Goal: Task Accomplishment & Management: Manage account settings

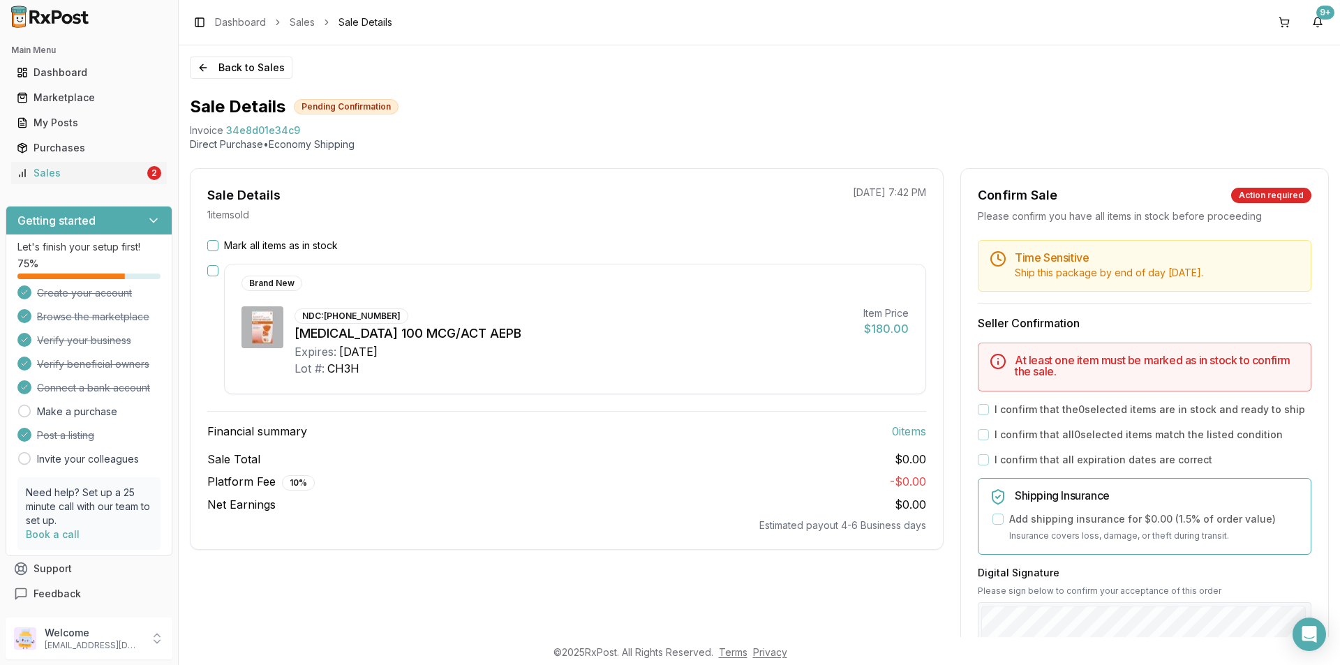
click at [218, 246] on button "Mark all items as in stock" at bounding box center [212, 245] width 11 height 11
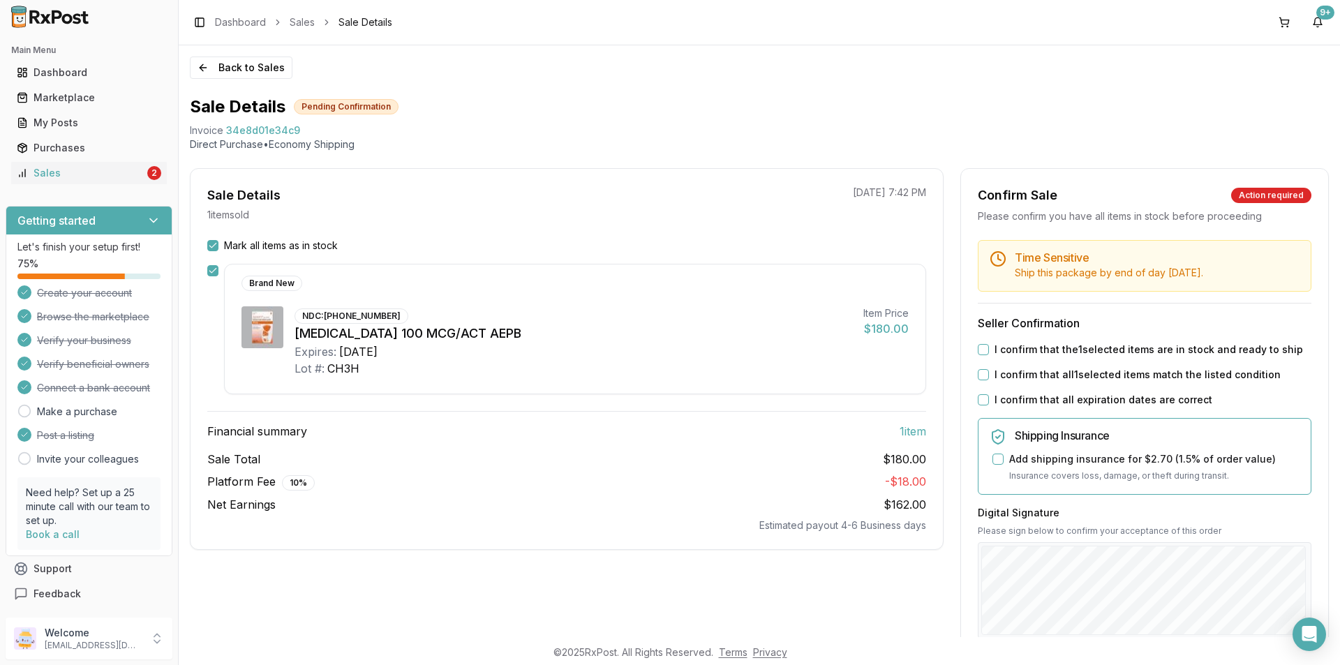
click at [1077, 348] on label "I confirm that the 1 selected items are in stock and ready to ship" at bounding box center [1149, 350] width 309 height 14
click at [989, 348] on button "I confirm that the 1 selected items are in stock and ready to ship" at bounding box center [983, 349] width 11 height 11
click at [1060, 379] on label "I confirm that all 1 selected items match the listed condition" at bounding box center [1138, 375] width 286 height 14
click at [989, 379] on button "I confirm that all 1 selected items match the listed condition" at bounding box center [983, 374] width 11 height 11
click at [1051, 405] on label "I confirm that all expiration dates are correct" at bounding box center [1104, 400] width 218 height 14
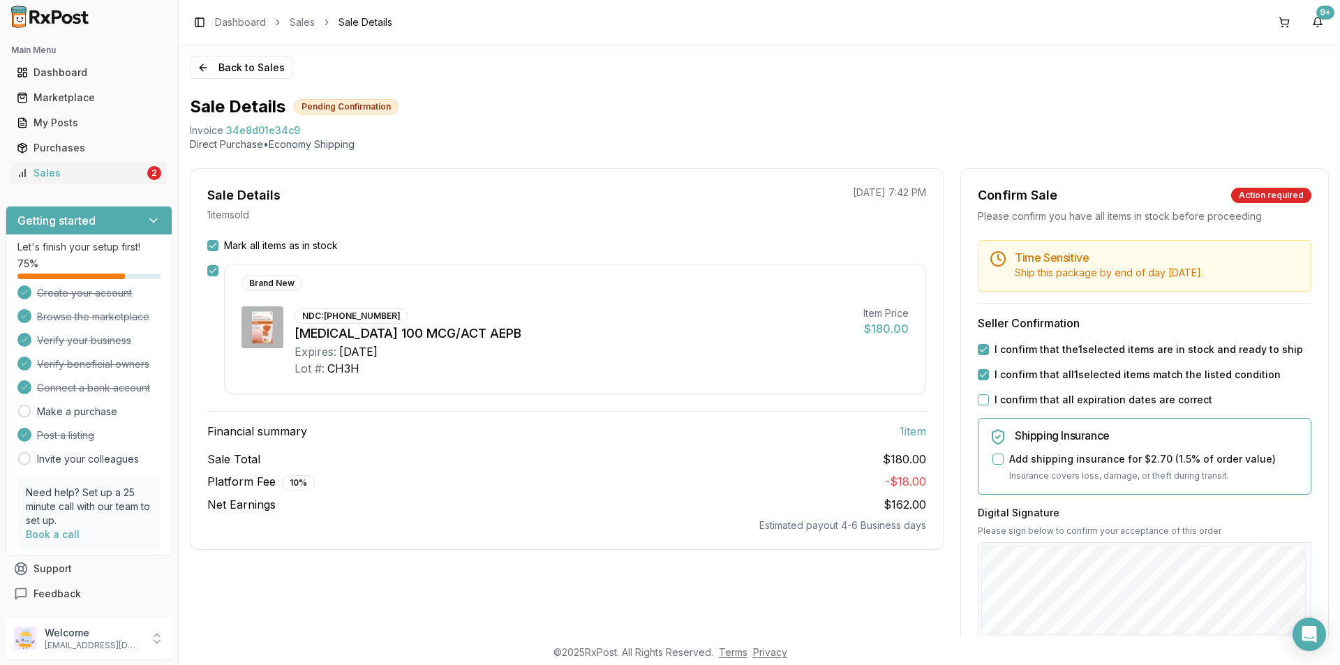
click at [989, 405] on button "I confirm that all expiration dates are correct" at bounding box center [983, 399] width 11 height 11
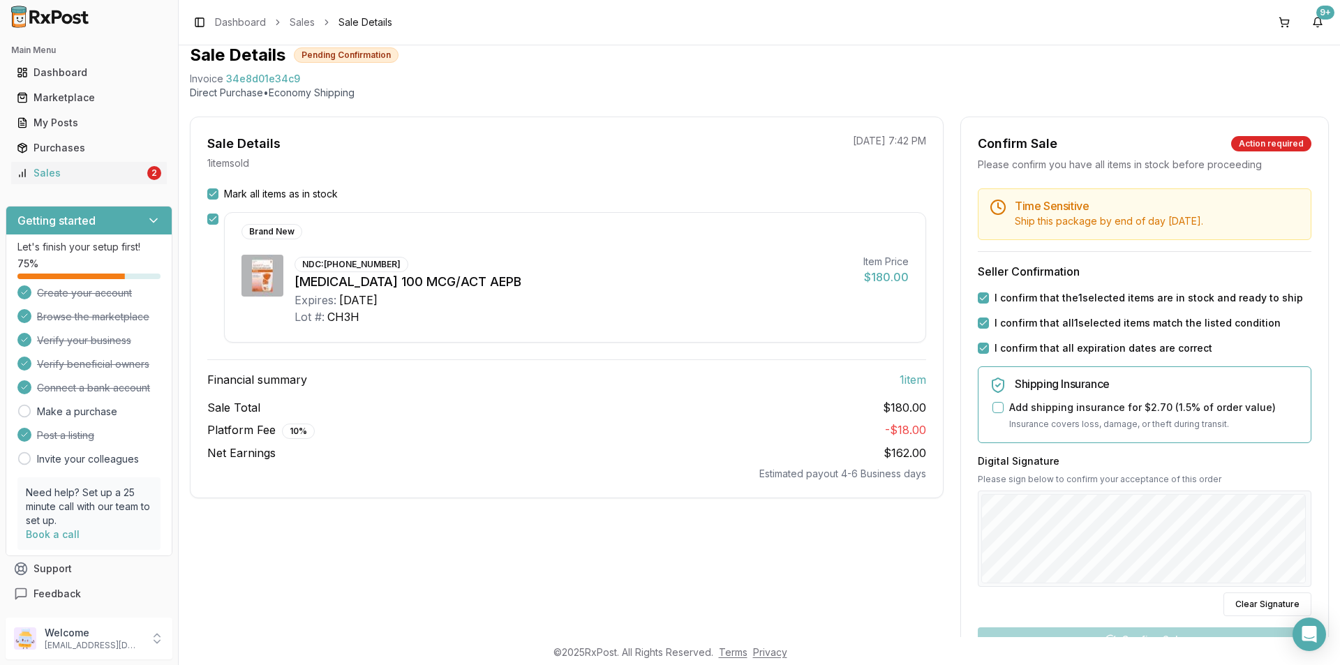
scroll to position [91, 0]
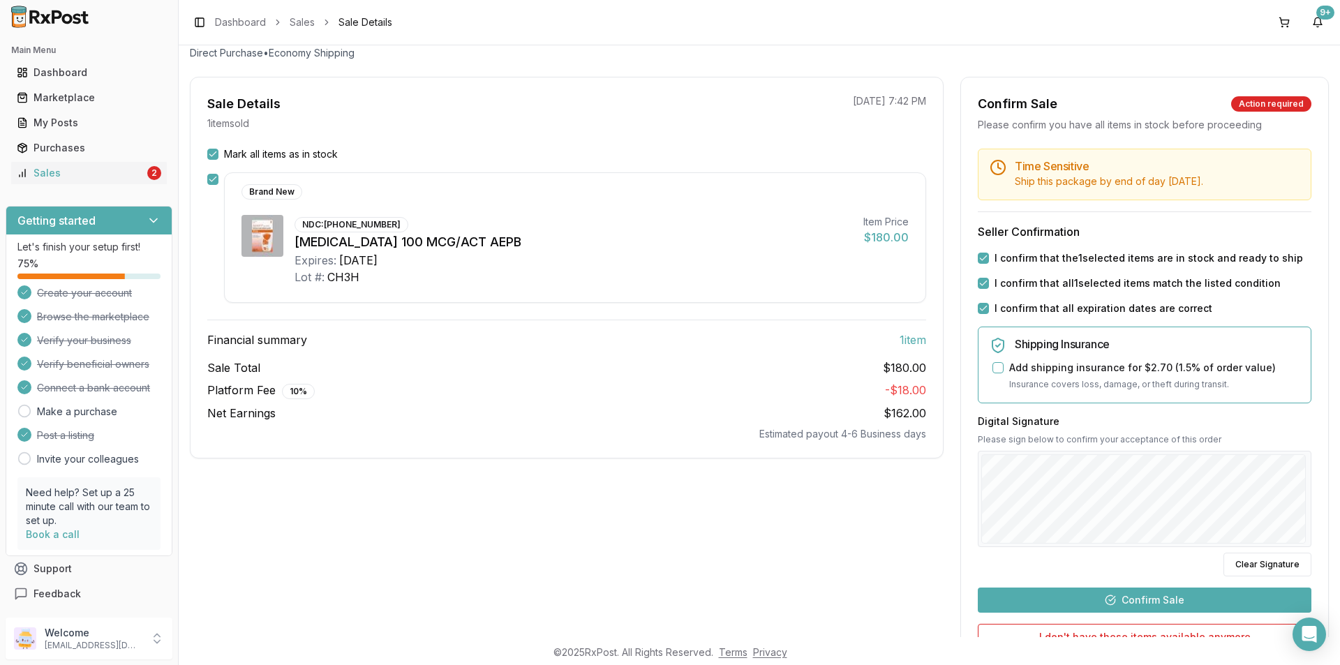
click at [1131, 598] on button "Confirm Sale" at bounding box center [1145, 600] width 334 height 25
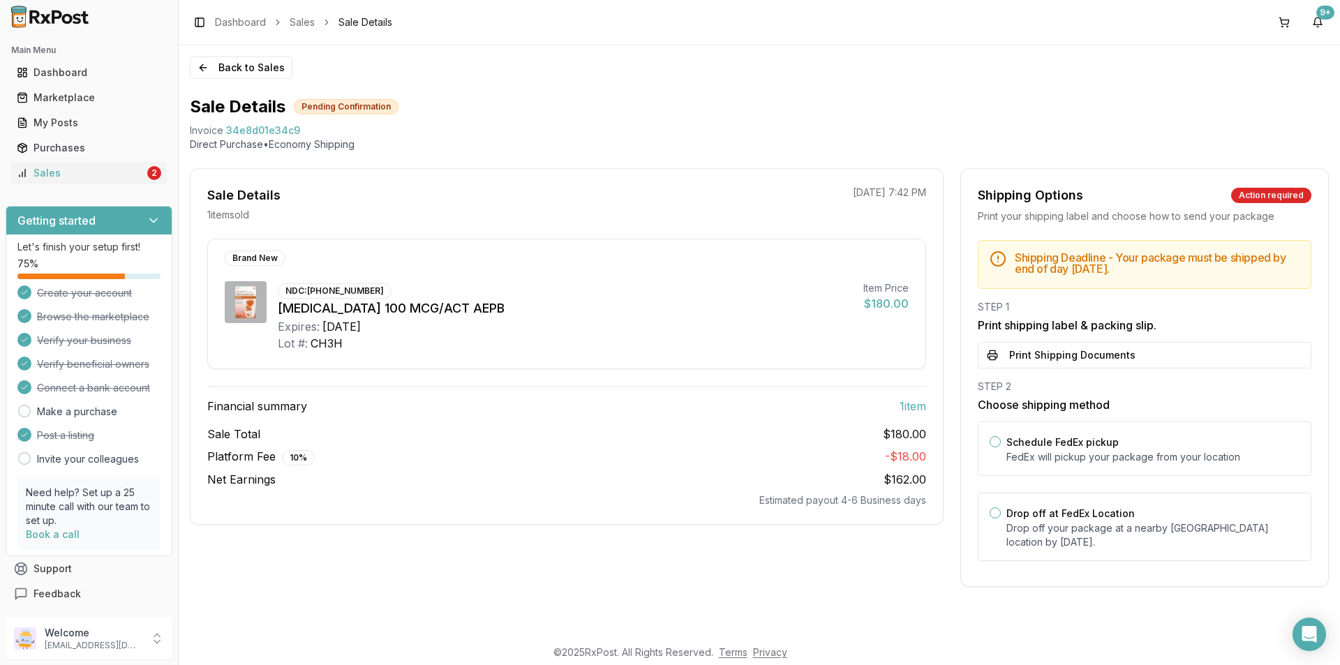
scroll to position [0, 0]
click at [1027, 505] on div "Drop off at FedEx Location Drop off your package at a nearby FedEx location by …" at bounding box center [1153, 527] width 293 height 45
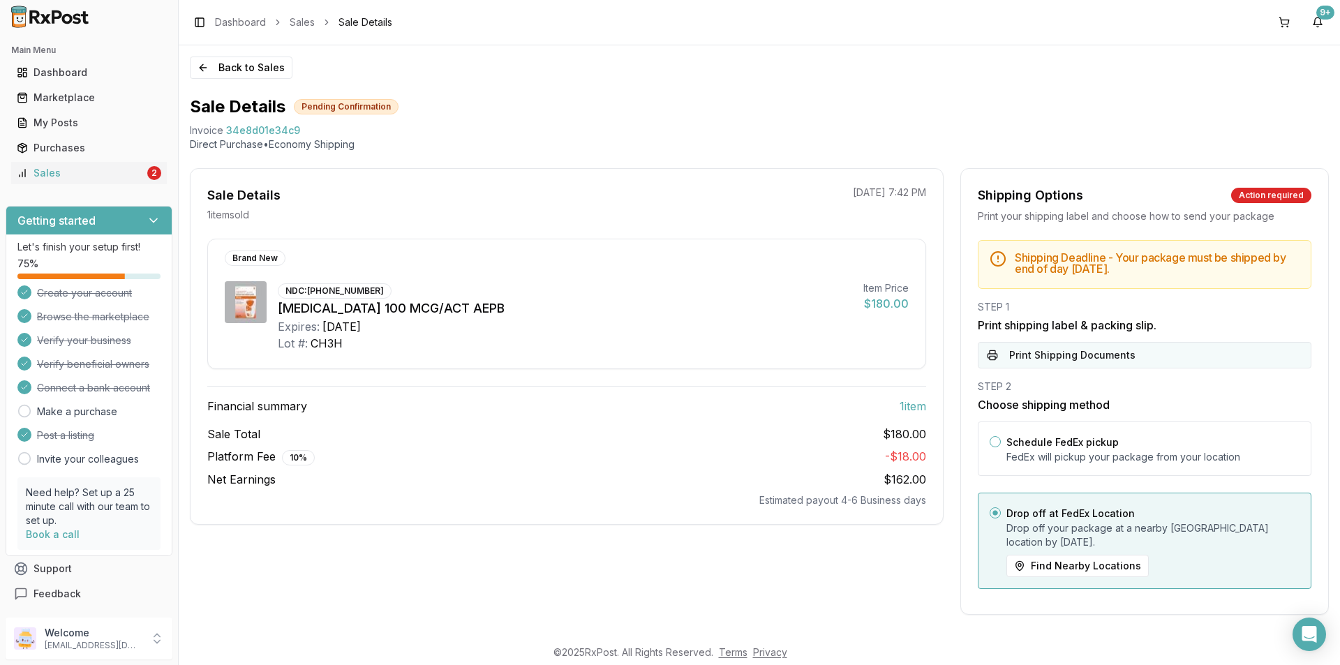
click at [1064, 364] on button "Print Shipping Documents" at bounding box center [1145, 355] width 334 height 27
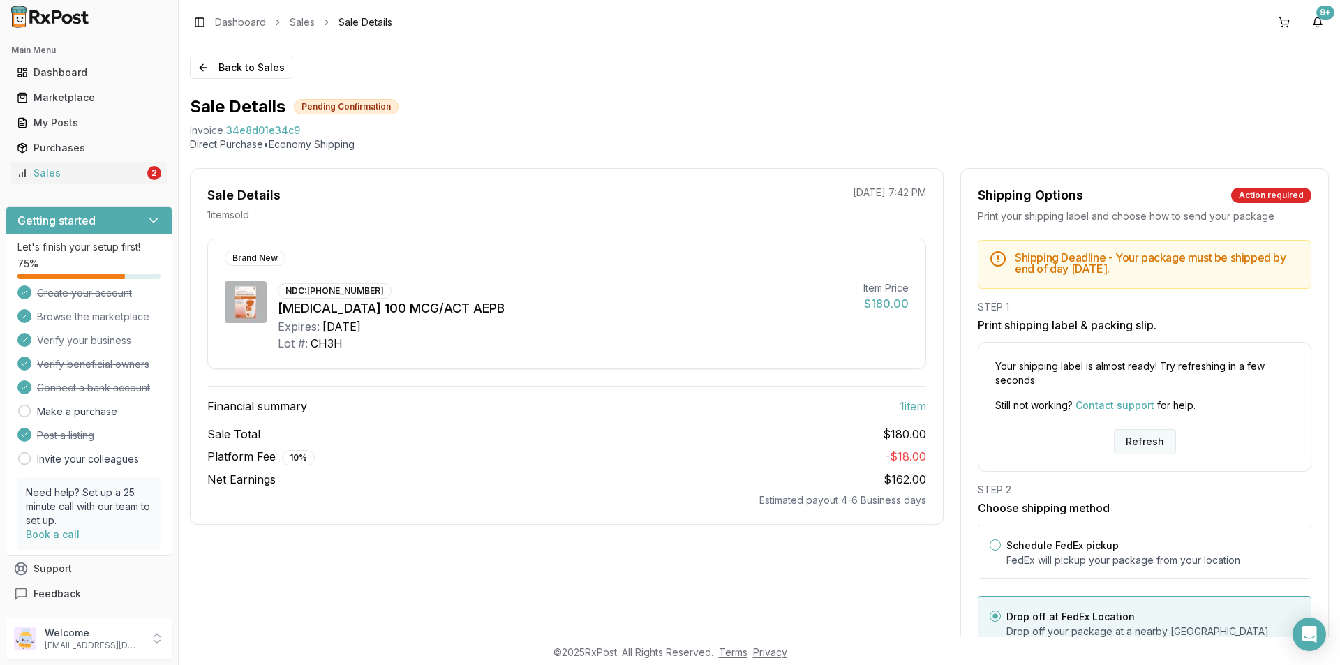
click at [1127, 450] on button "Refresh" at bounding box center [1145, 441] width 62 height 25
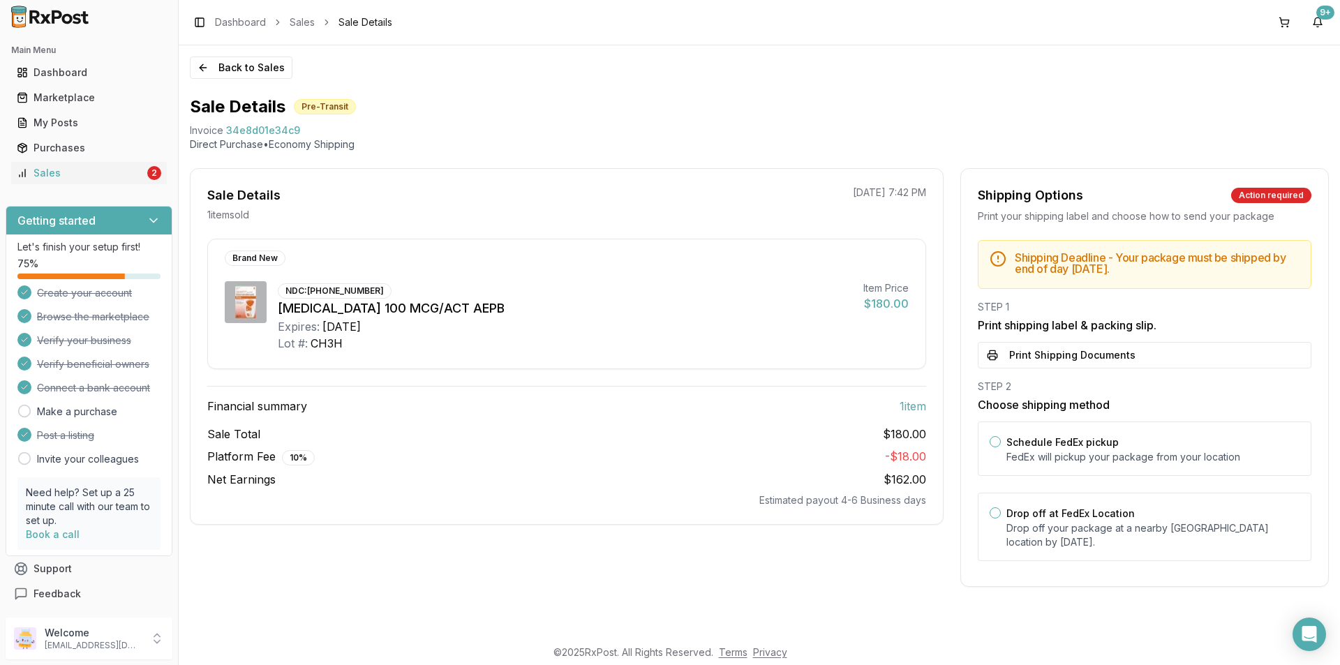
click at [1065, 359] on button "Print Shipping Documents" at bounding box center [1145, 355] width 334 height 27
click at [118, 175] on div "Sales" at bounding box center [81, 173] width 128 height 14
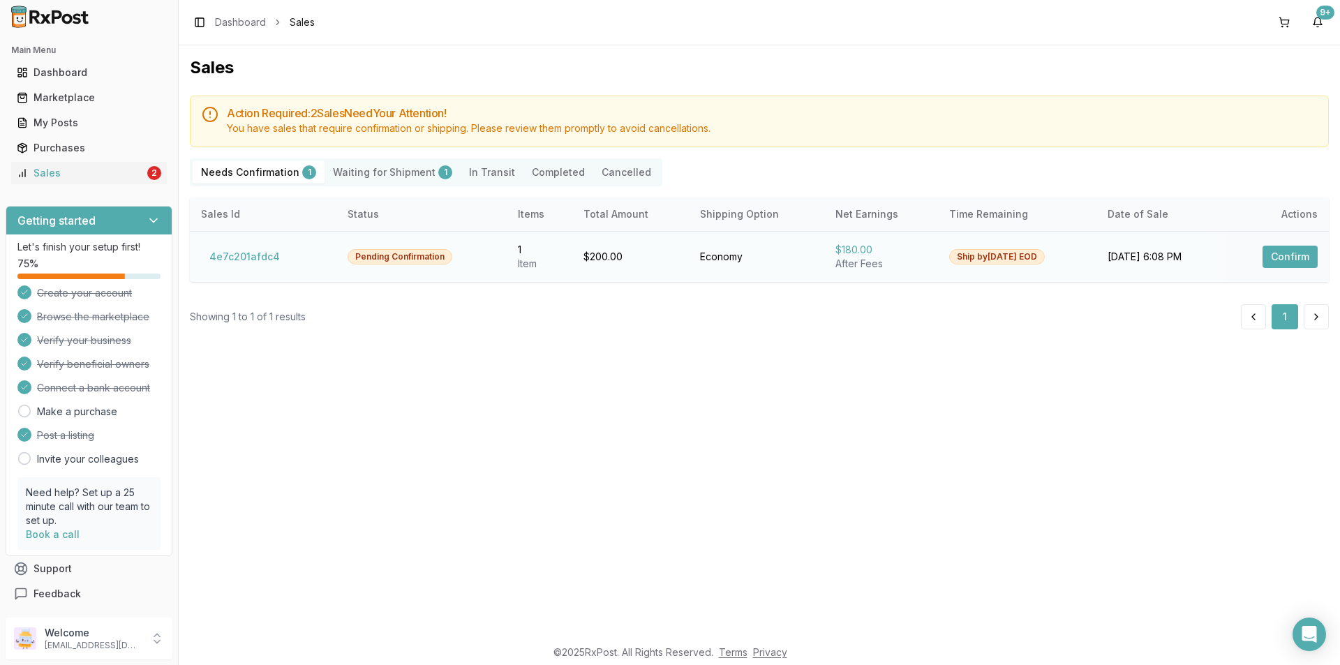
click at [1296, 253] on button "Confirm" at bounding box center [1290, 257] width 55 height 22
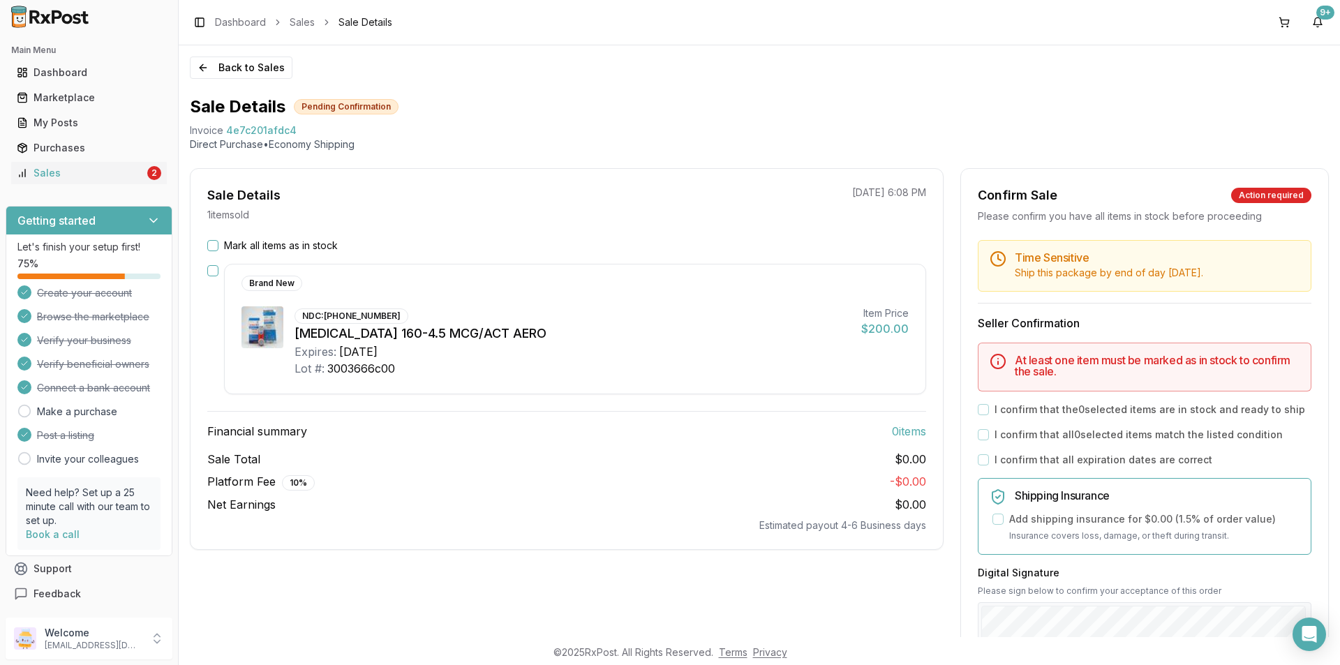
click at [212, 243] on button "Mark all items as in stock" at bounding box center [212, 245] width 11 height 11
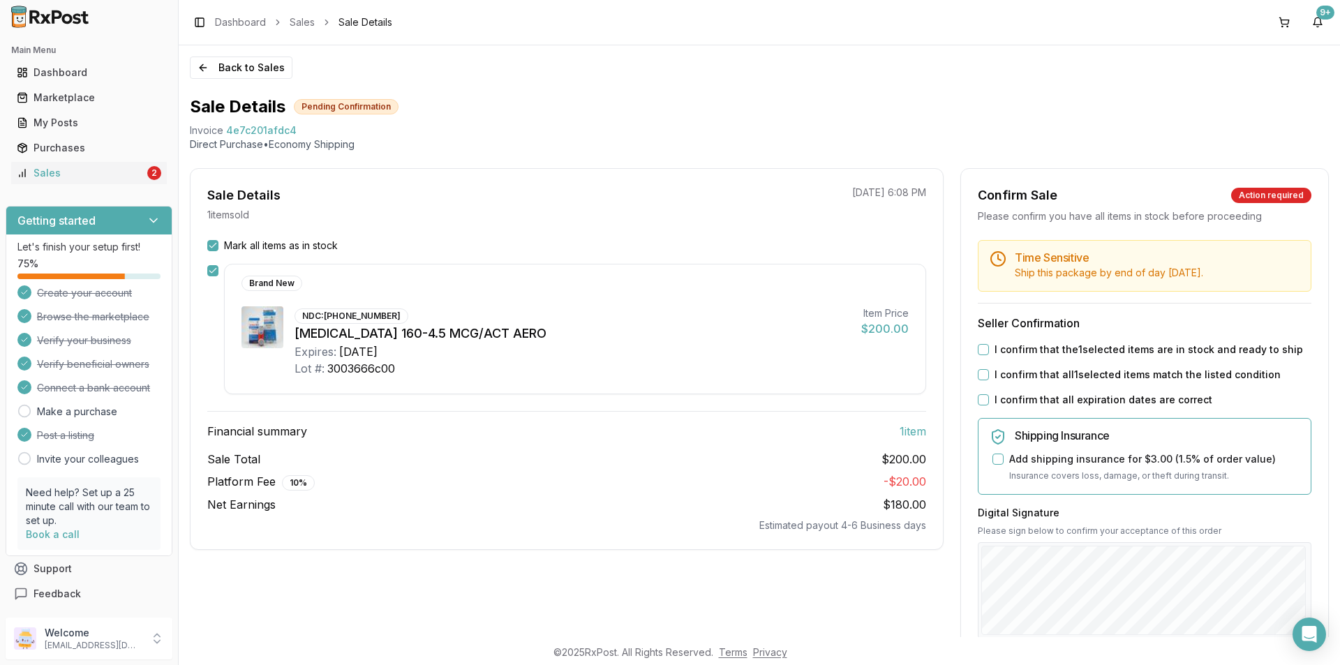
click at [979, 354] on button "I confirm that the 1 selected items are in stock and ready to ship" at bounding box center [983, 349] width 11 height 11
click at [979, 371] on button "I confirm that all 1 selected items match the listed condition" at bounding box center [983, 374] width 11 height 11
click at [980, 400] on button "I confirm that all expiration dates are correct" at bounding box center [983, 399] width 11 height 11
click at [956, 612] on div "Sale Details 1 item sold [DATE] 6:08 PM Mark all items as in stock Brand New ND…" at bounding box center [759, 507] width 1139 height 679
click at [958, 665] on html "Main Menu Dashboard Marketplace My Posts Purchases Sales 2 Getting started Let'…" at bounding box center [670, 332] width 1340 height 665
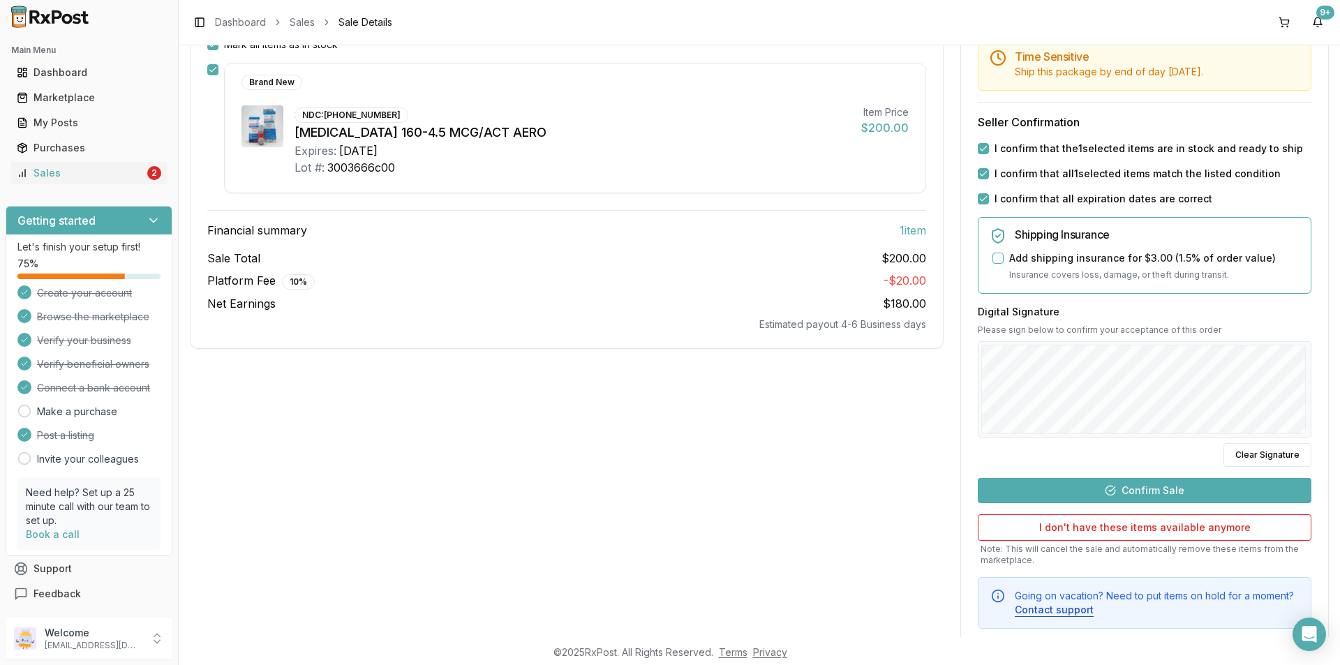
scroll to position [232, 0]
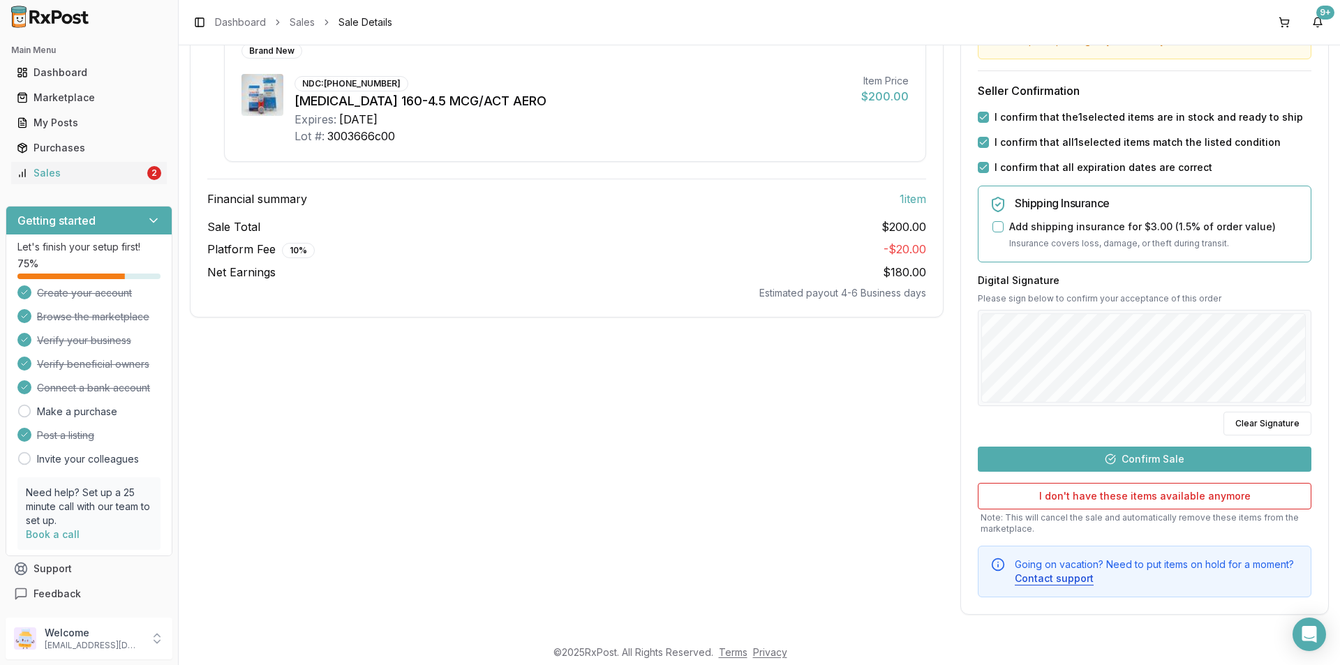
click at [1111, 464] on button "Confirm Sale" at bounding box center [1145, 459] width 334 height 25
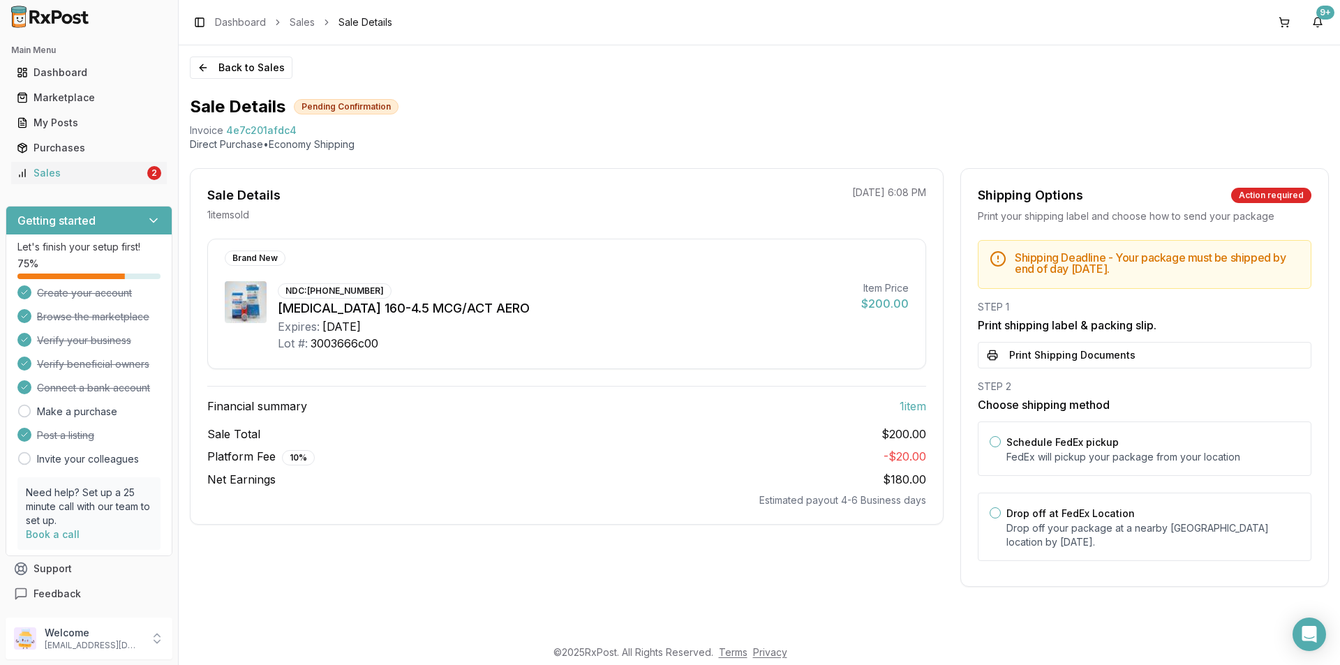
scroll to position [0, 0]
click at [1053, 362] on button "Print Shipping Documents" at bounding box center [1145, 355] width 334 height 27
click at [1032, 527] on p "Drop off your package at a nearby [GEOGRAPHIC_DATA] location by [DATE] ." at bounding box center [1153, 535] width 293 height 28
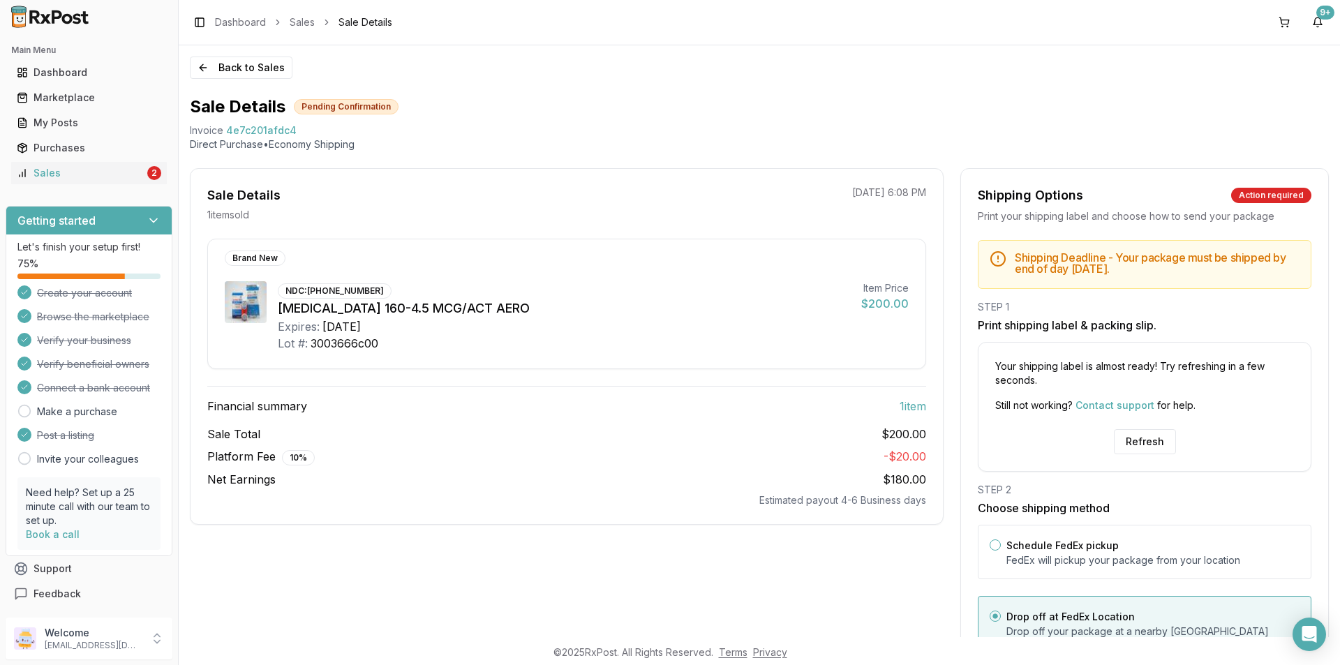
click at [1129, 455] on div "Your shipping label is almost ready! Try refreshing in a few seconds. Still not…" at bounding box center [1145, 407] width 334 height 130
click at [1141, 445] on button "Refresh" at bounding box center [1145, 441] width 62 height 25
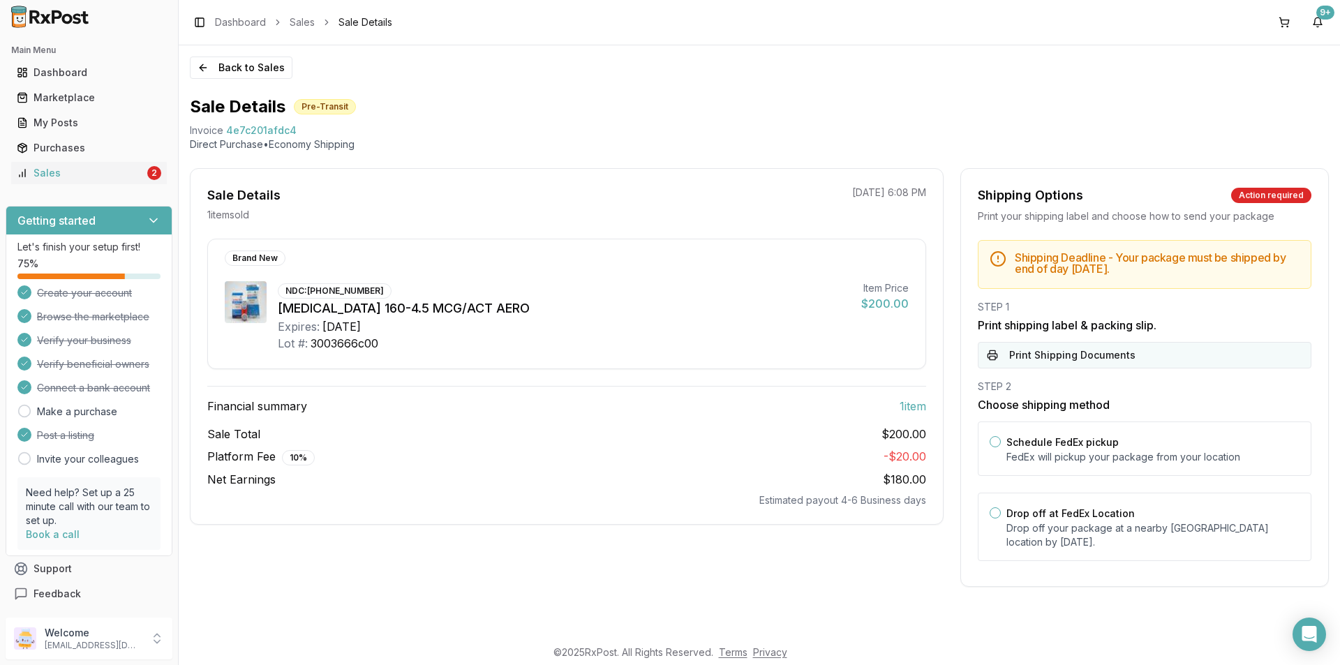
click at [1048, 355] on button "Print Shipping Documents" at bounding box center [1145, 355] width 334 height 27
click at [119, 170] on div "Sales" at bounding box center [81, 173] width 128 height 14
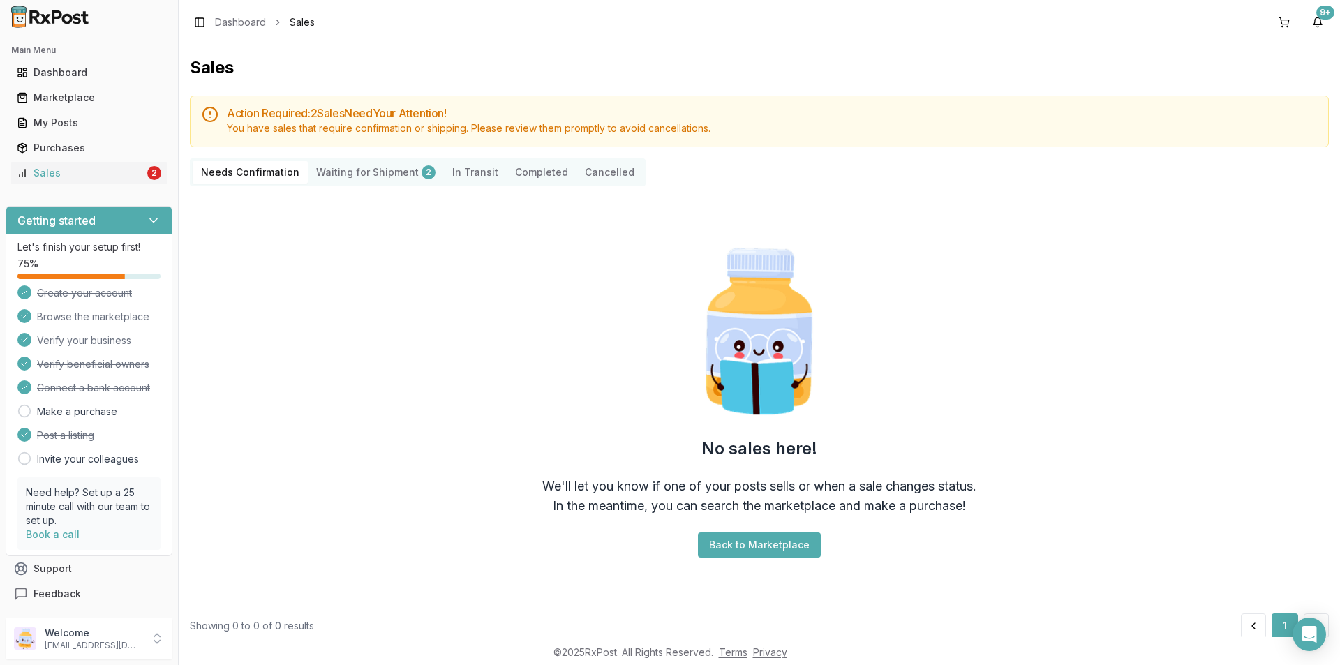
click at [355, 169] on Shipment "Waiting for Shipment 2" at bounding box center [376, 172] width 136 height 22
